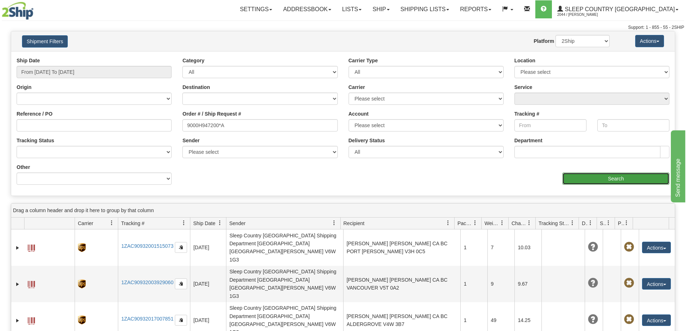
click at [586, 174] on input "Search" at bounding box center [615, 179] width 107 height 12
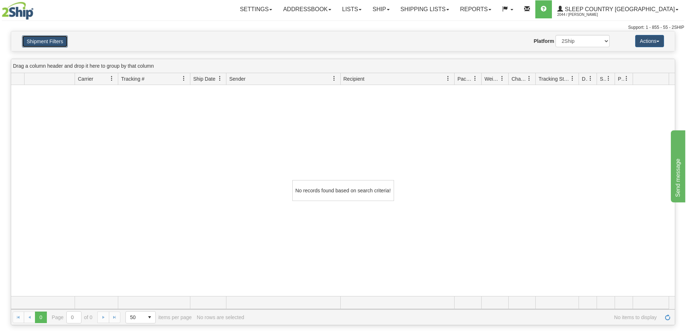
click at [39, 39] on button "Shipment Filters" at bounding box center [45, 41] width 46 height 12
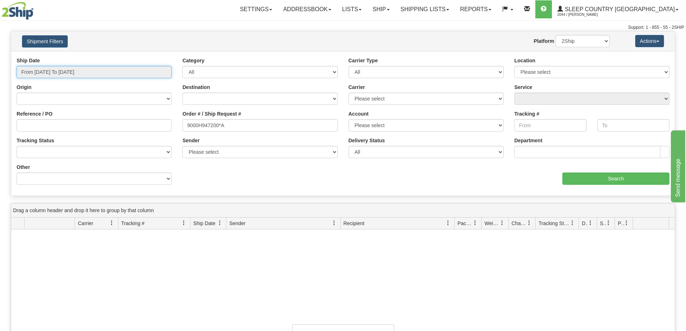
click at [49, 72] on input "From [DATE] To [DATE]" at bounding box center [94, 72] width 155 height 12
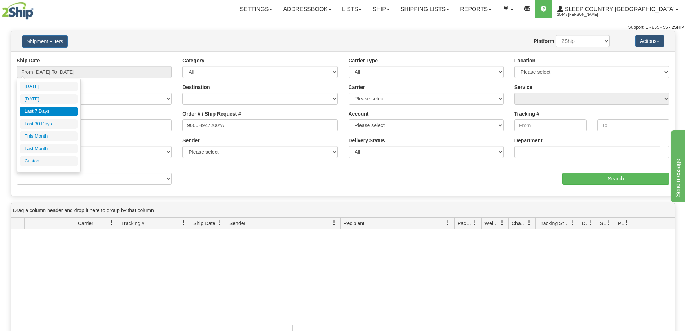
click at [44, 111] on li "Last 7 Days" at bounding box center [49, 112] width 58 height 10
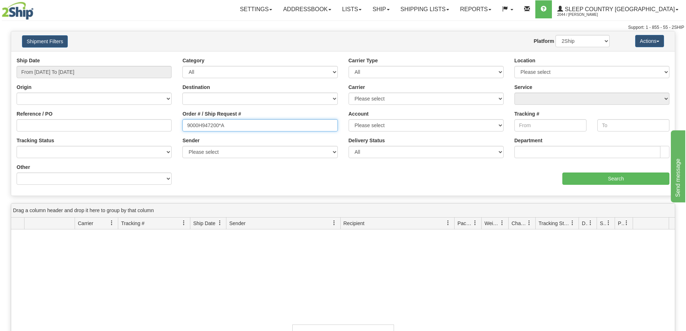
click at [232, 128] on input "9000H947200*A" at bounding box center [259, 125] width 155 height 12
type input "9000H947200"
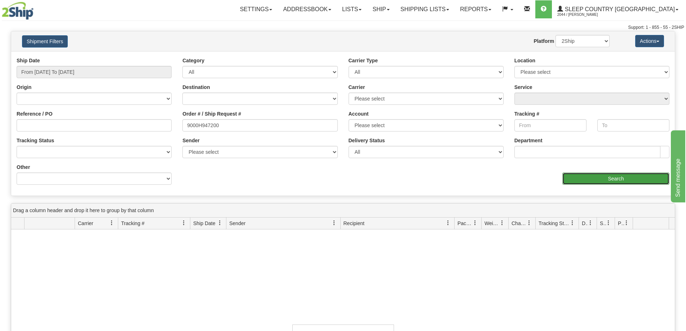
click at [593, 181] on input "Search" at bounding box center [615, 179] width 107 height 12
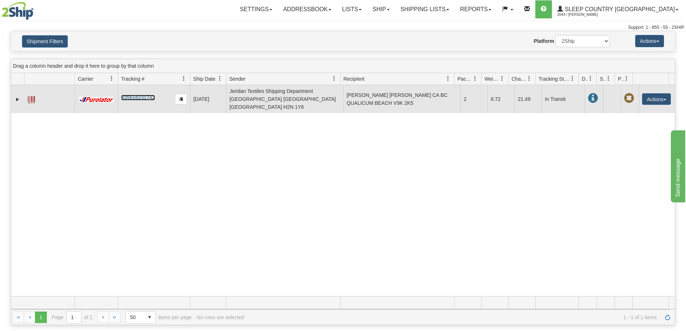
click at [140, 95] on link "335616231742" at bounding box center [138, 98] width 34 height 6
